Goal: Information Seeking & Learning: Learn about a topic

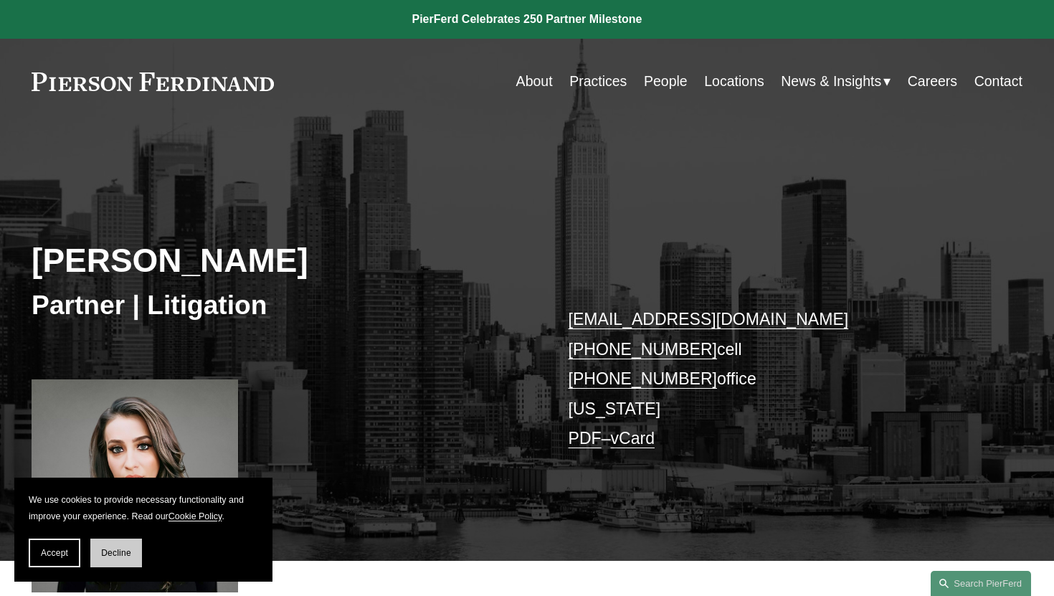
click at [105, 544] on button "Decline" at bounding box center [116, 553] width 52 height 29
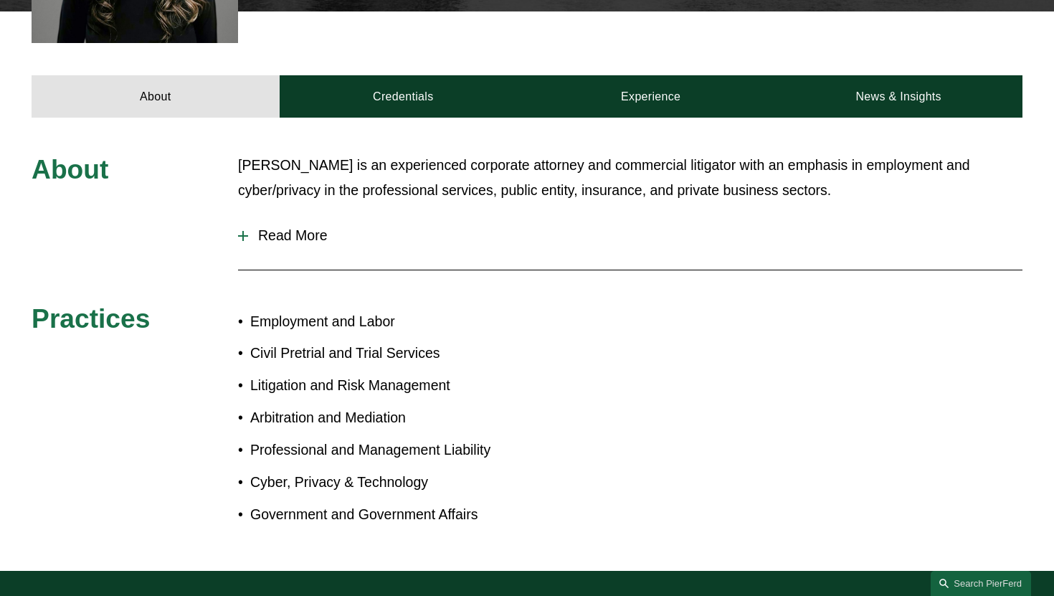
scroll to position [549, 0]
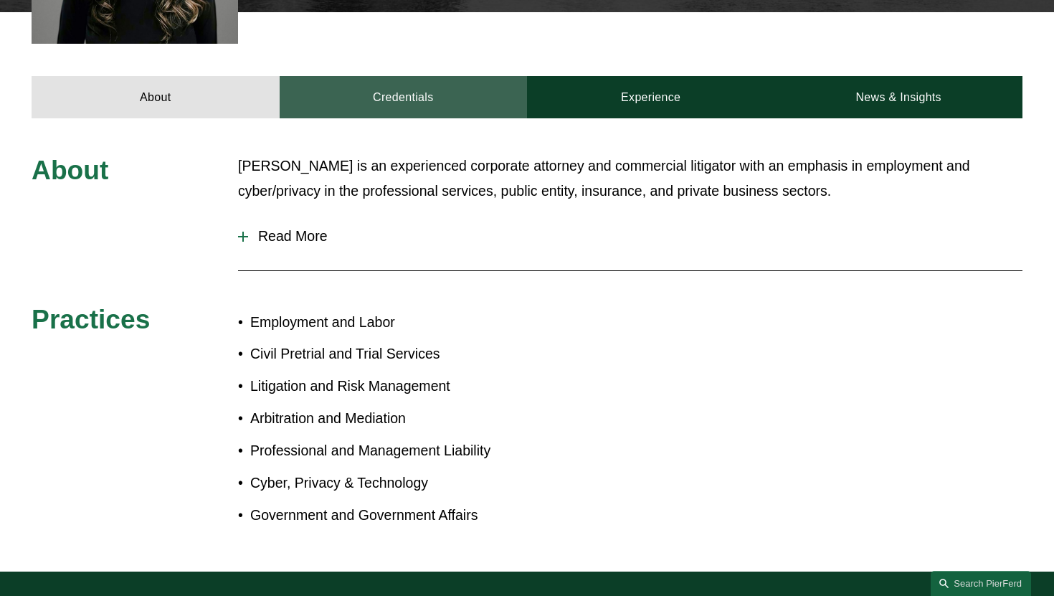
click at [380, 83] on link "Credentials" at bounding box center [403, 97] width 247 height 42
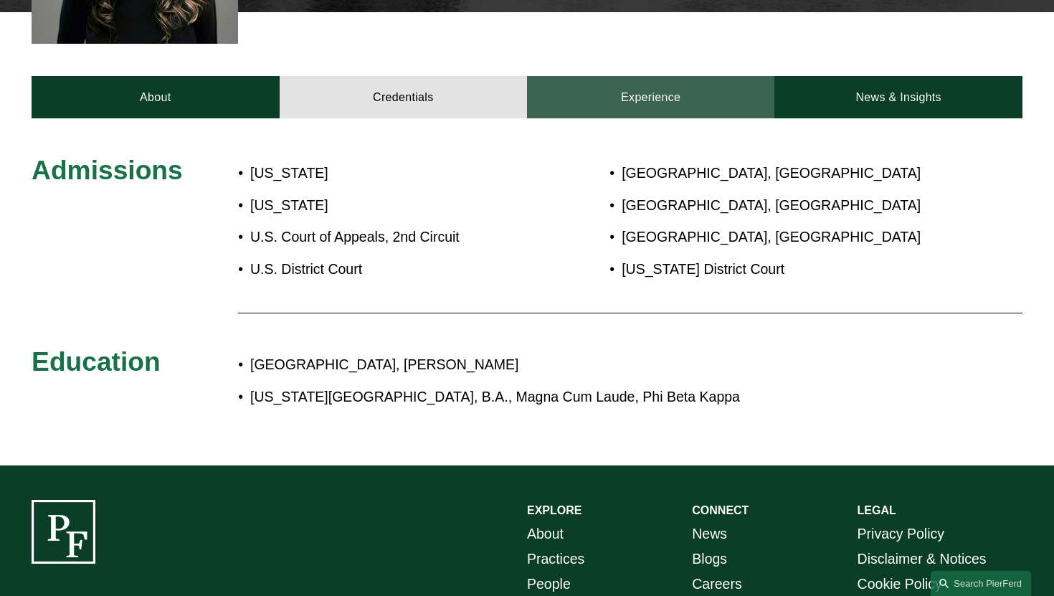
click at [587, 106] on link "Experience" at bounding box center [650, 97] width 247 height 42
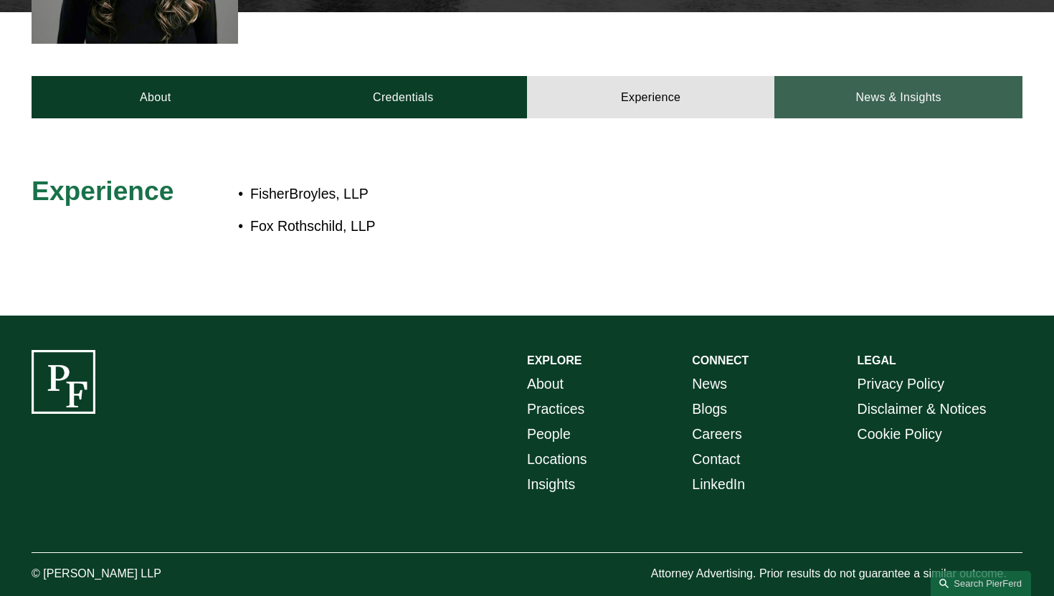
click at [948, 86] on link "News & Insights" at bounding box center [897, 97] width 247 height 42
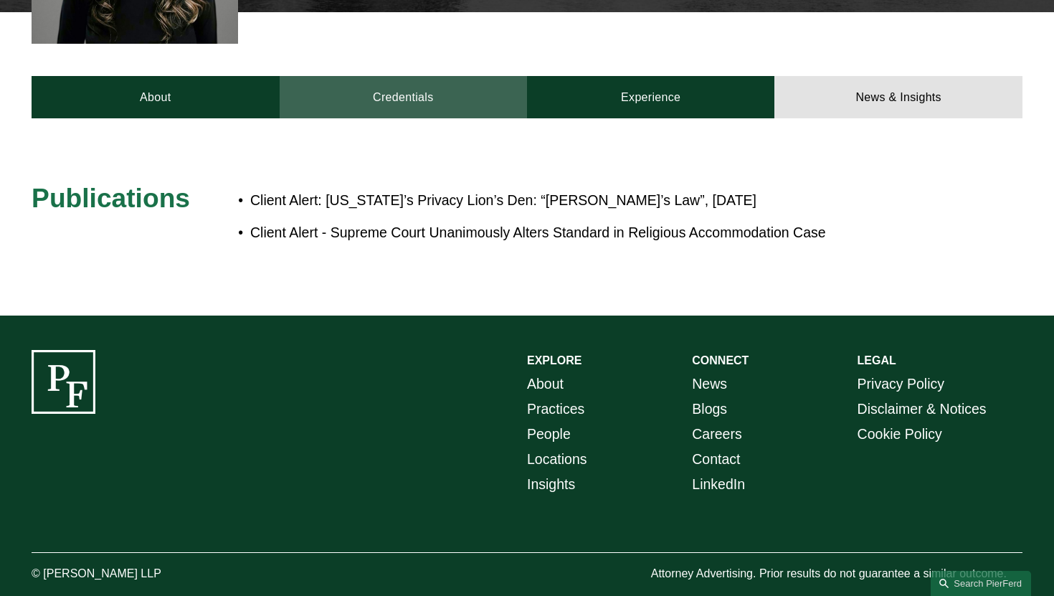
click at [333, 118] on link "Credentials" at bounding box center [403, 97] width 247 height 42
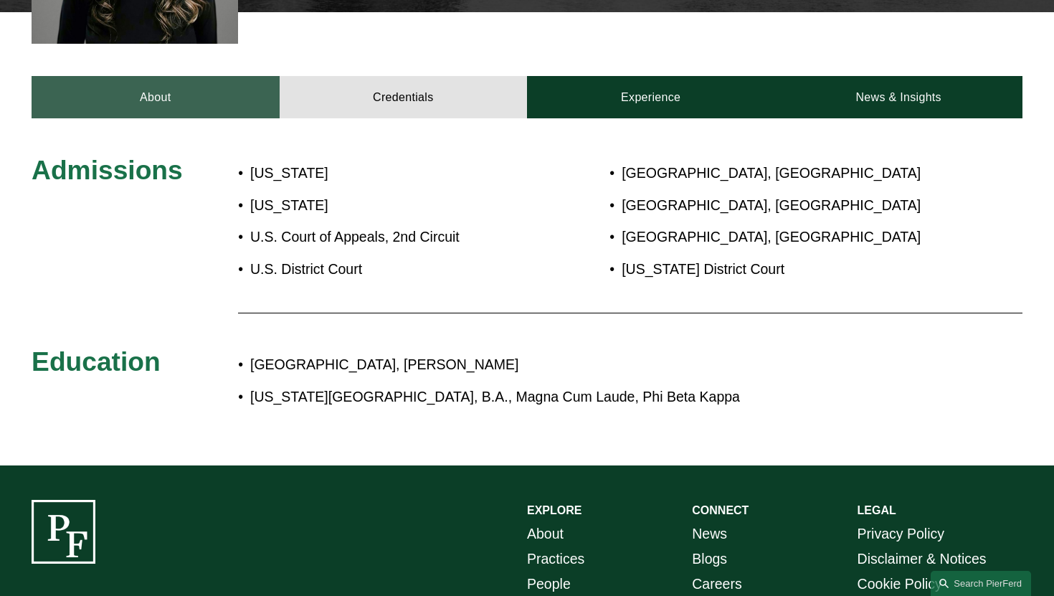
click at [213, 111] on link "About" at bounding box center [155, 97] width 247 height 42
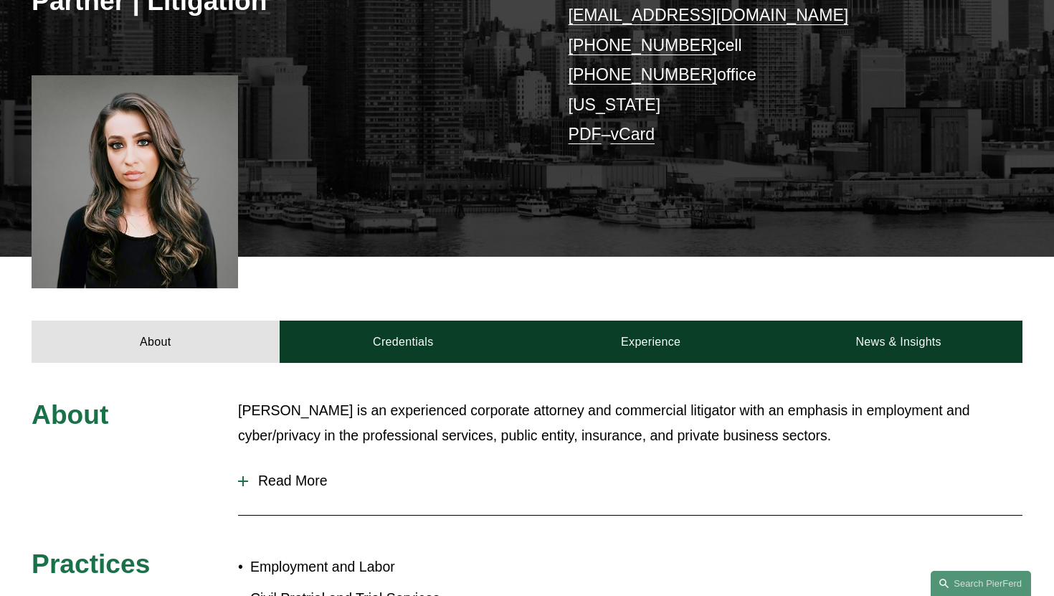
scroll to position [323, 0]
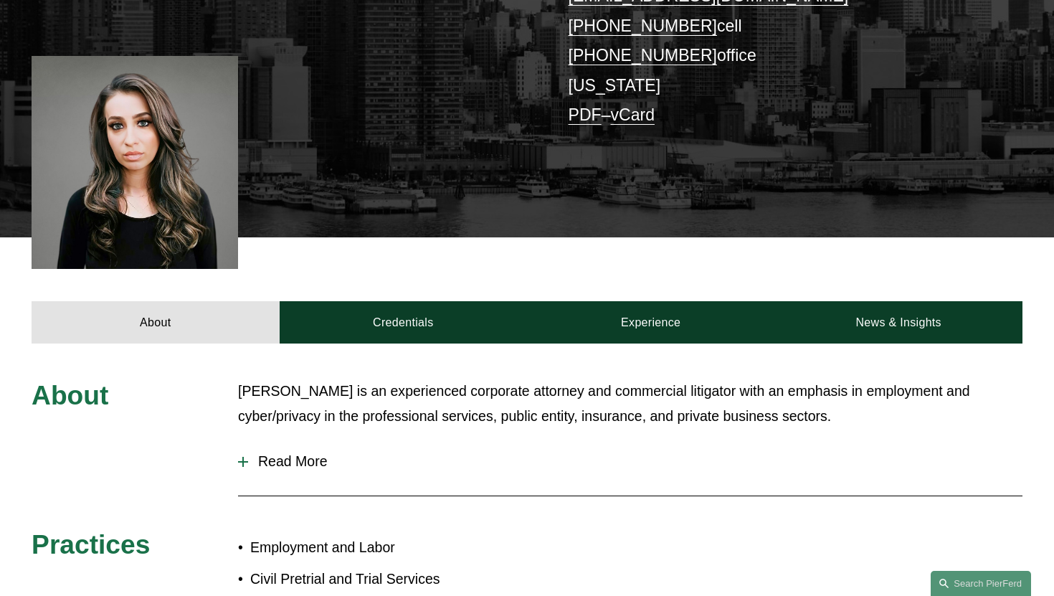
click at [316, 463] on span "Read More" at bounding box center [635, 461] width 774 height 16
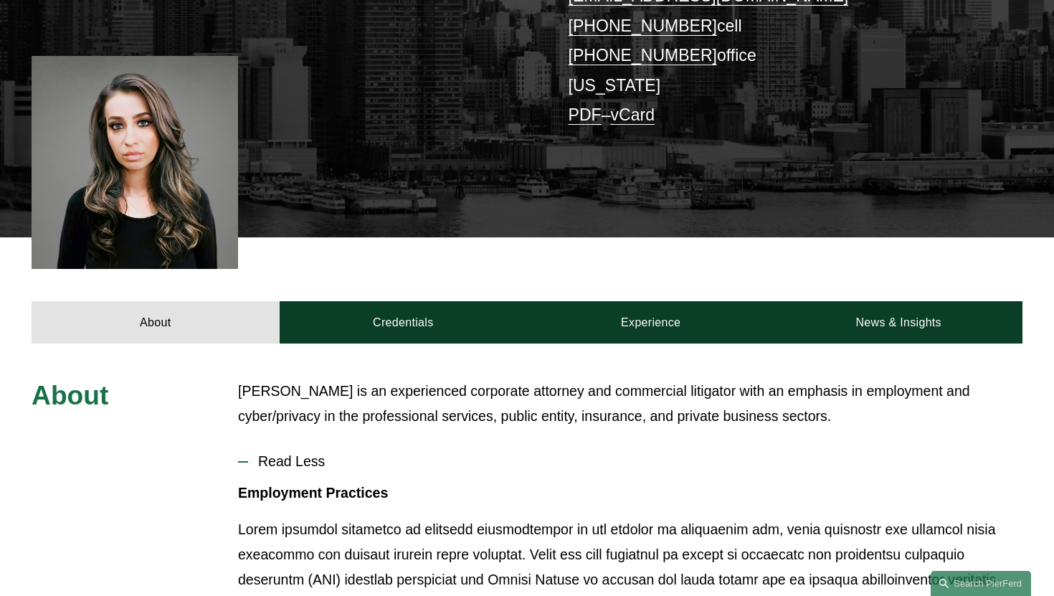
click at [299, 461] on span "Read Less" at bounding box center [635, 461] width 774 height 16
